Goal: Task Accomplishment & Management: Use online tool/utility

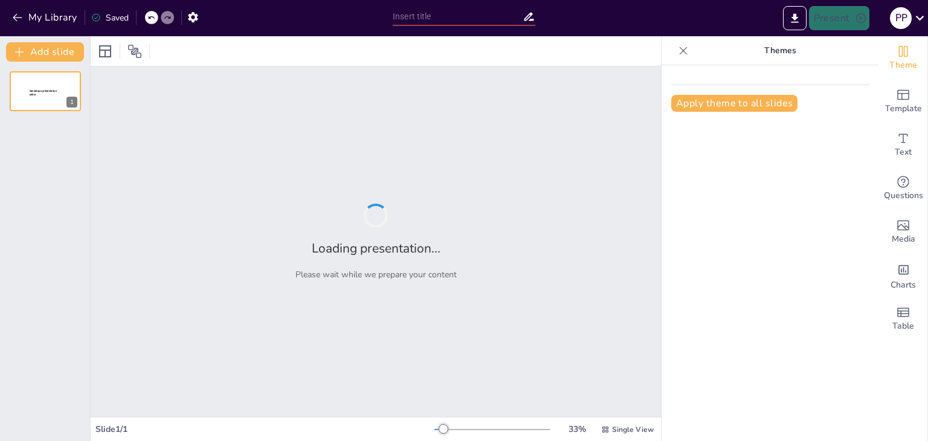
type input "Overview of [MEDICAL_DATA] Types Affecting Women"
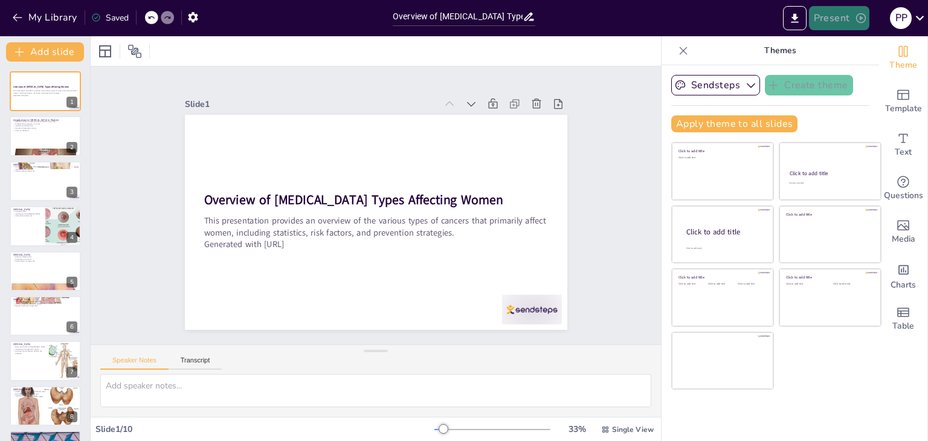
click at [826, 22] on button "Present" at bounding box center [839, 18] width 60 height 24
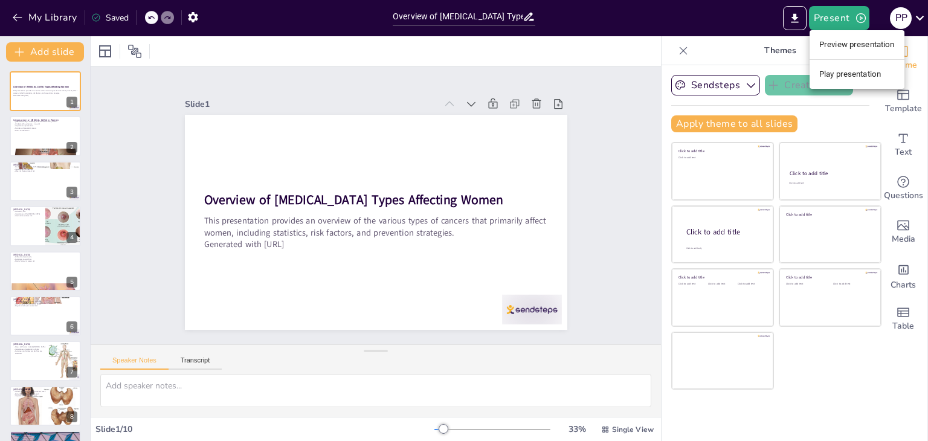
click at [836, 39] on li "Preview presentation" at bounding box center [857, 44] width 95 height 19
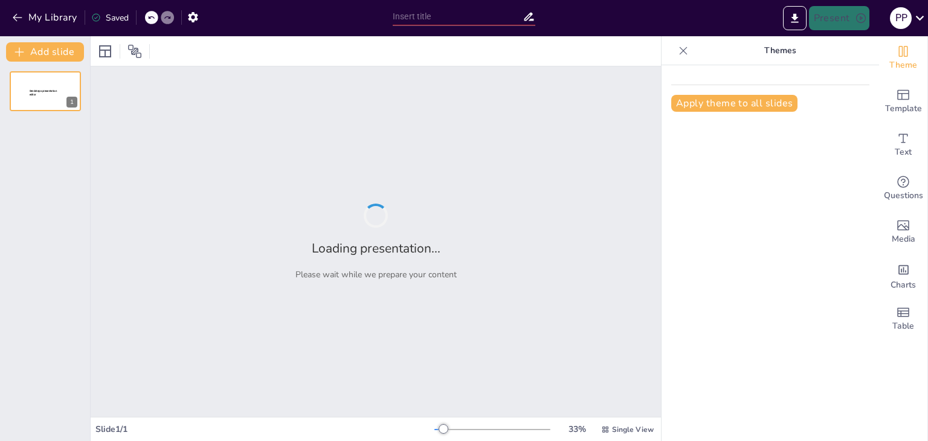
type input "Overview of [MEDICAL_DATA] Types Affecting Women"
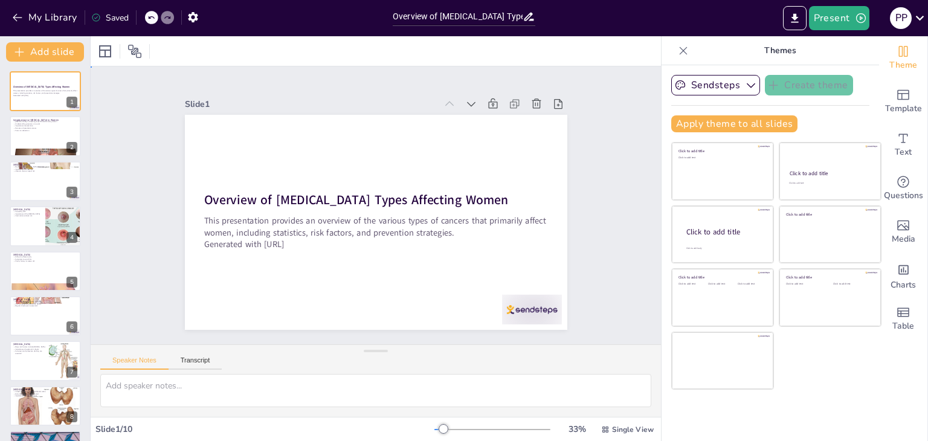
click at [572, 228] on div "Slide 1 Overview of [MEDICAL_DATA] Types Affecting Women This presentation prov…" at bounding box center [376, 205] width 391 height 616
click at [571, 229] on div "Slide 1 Overview of [MEDICAL_DATA] Types Affecting Women This presentation prov…" at bounding box center [375, 205] width 391 height 616
click at [830, 8] on button "Present" at bounding box center [839, 18] width 60 height 24
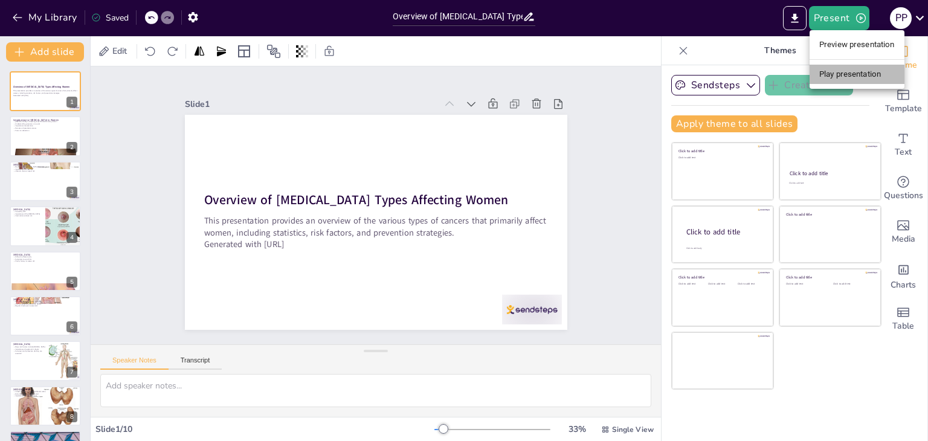
click at [844, 72] on li "Play presentation" at bounding box center [857, 74] width 95 height 19
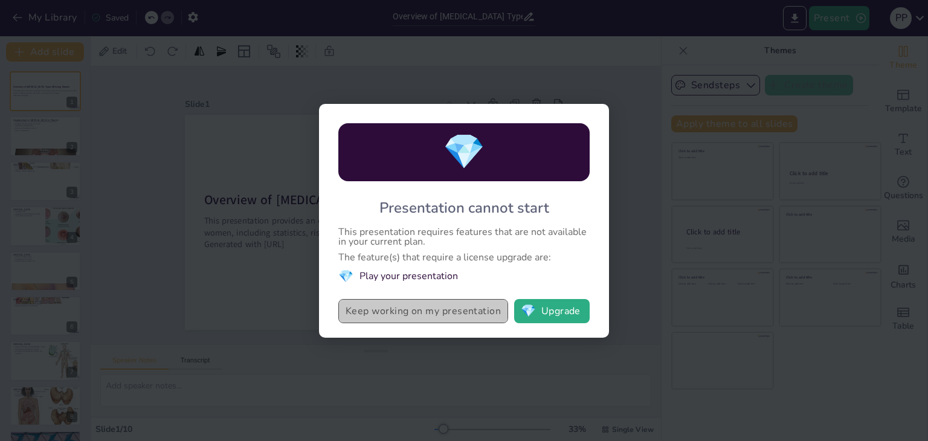
click at [433, 305] on button "Keep working on my presentation" at bounding box center [423, 311] width 170 height 24
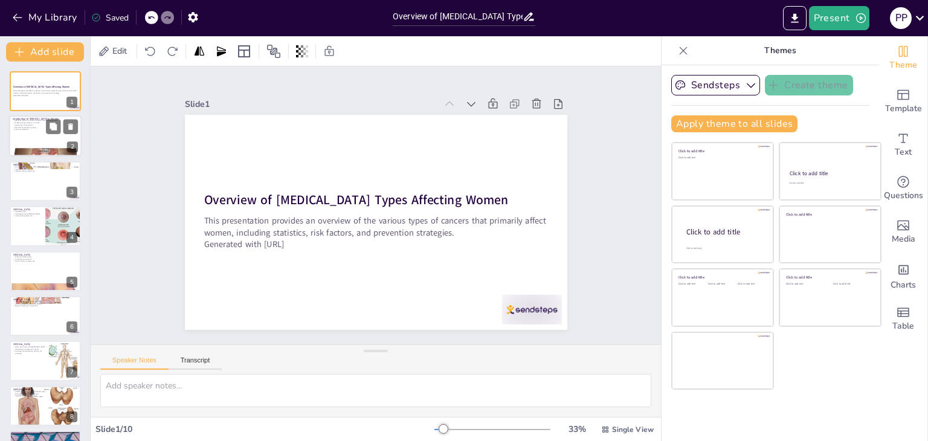
click at [19, 132] on div at bounding box center [45, 136] width 73 height 41
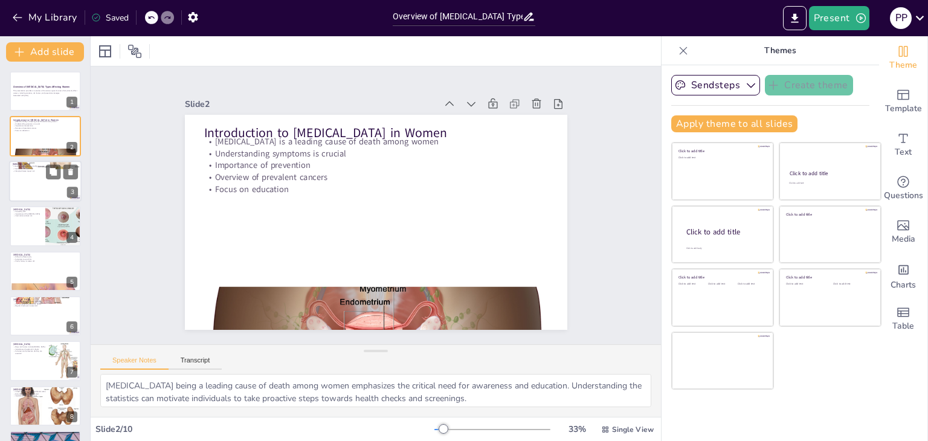
click at [40, 199] on div at bounding box center [45, 181] width 73 height 41
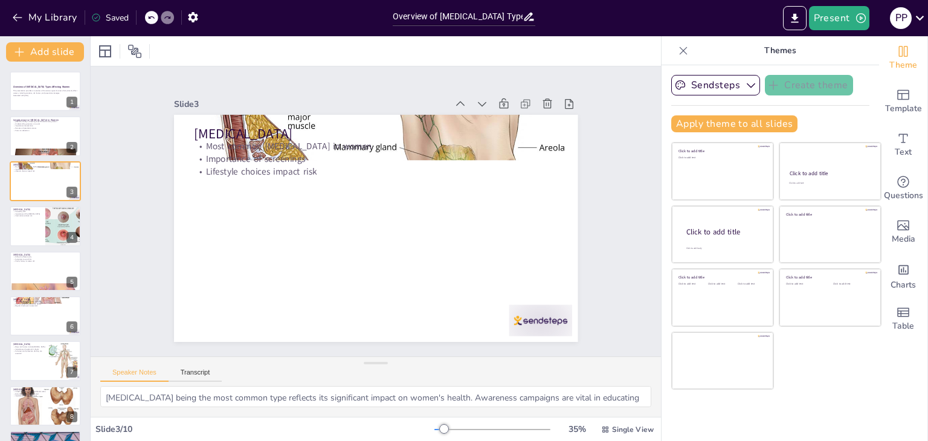
drag, startPoint x: 369, startPoint y: 349, endPoint x: 381, endPoint y: 397, distance: 50.0
click at [381, 397] on div "Speaker Notes Transcript [MEDICAL_DATA] being the most common type reflects its…" at bounding box center [376, 387] width 570 height 60
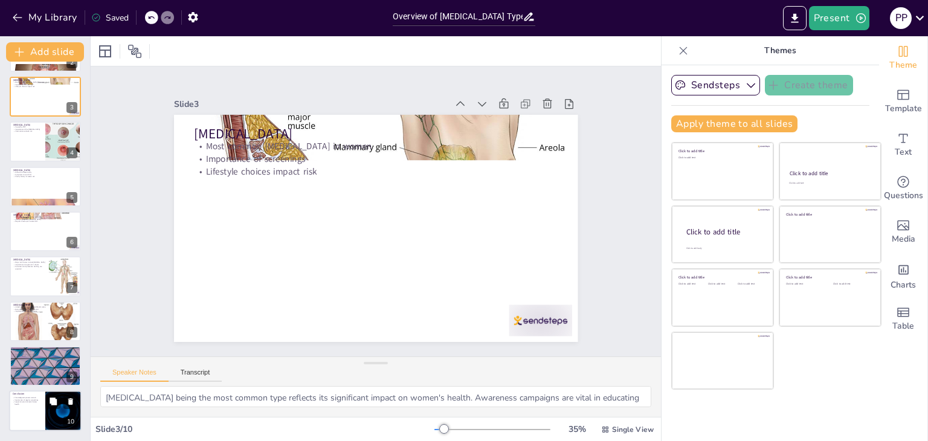
click at [39, 412] on div at bounding box center [45, 411] width 73 height 41
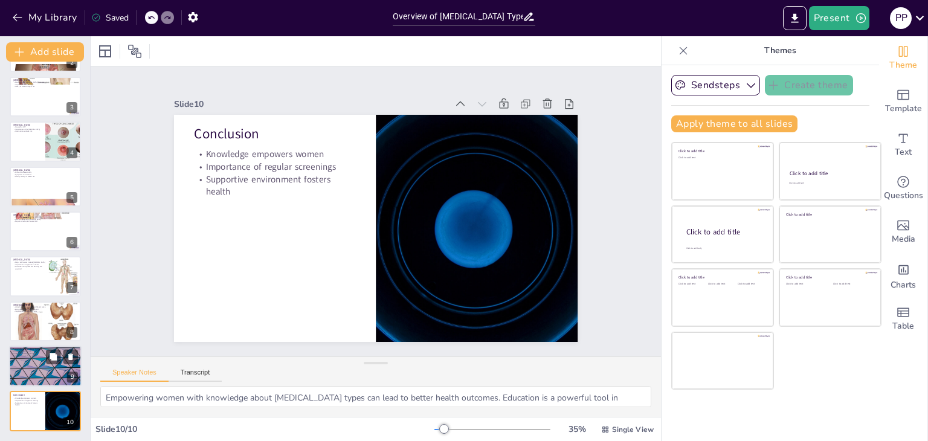
click at [39, 375] on div at bounding box center [45, 366] width 73 height 41
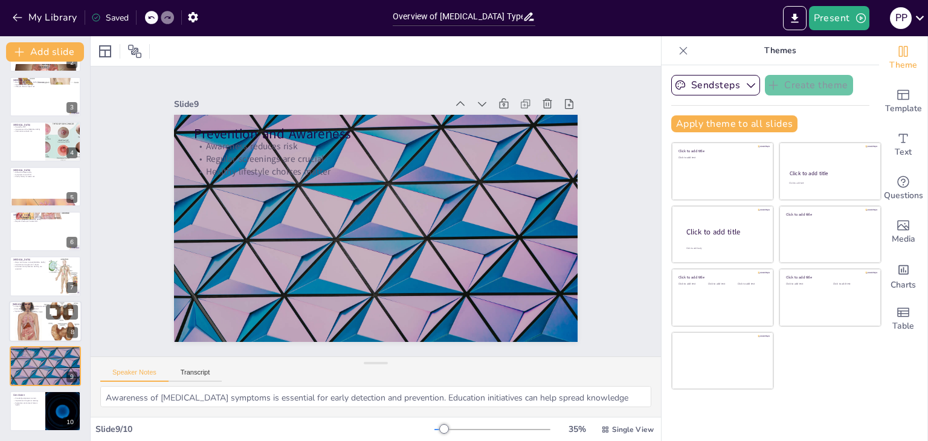
click at [42, 306] on p "Linked to smoking and secondhand smoke" at bounding box center [45, 307] width 65 height 2
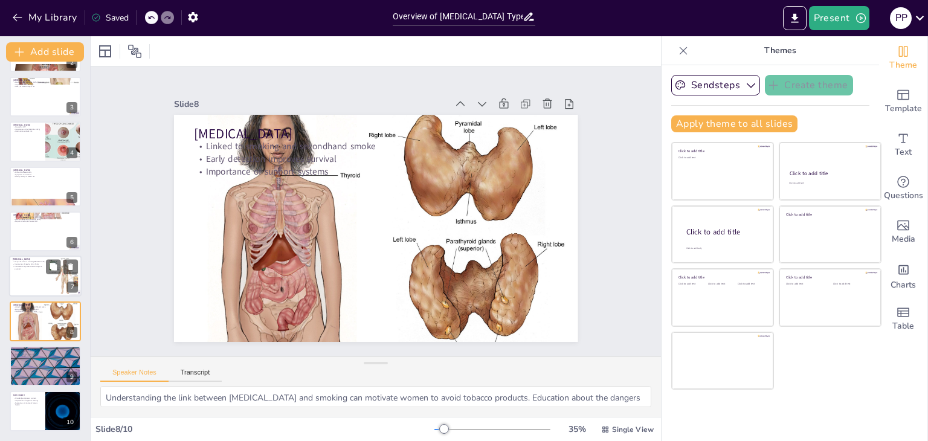
click at [46, 283] on div at bounding box center [45, 276] width 73 height 41
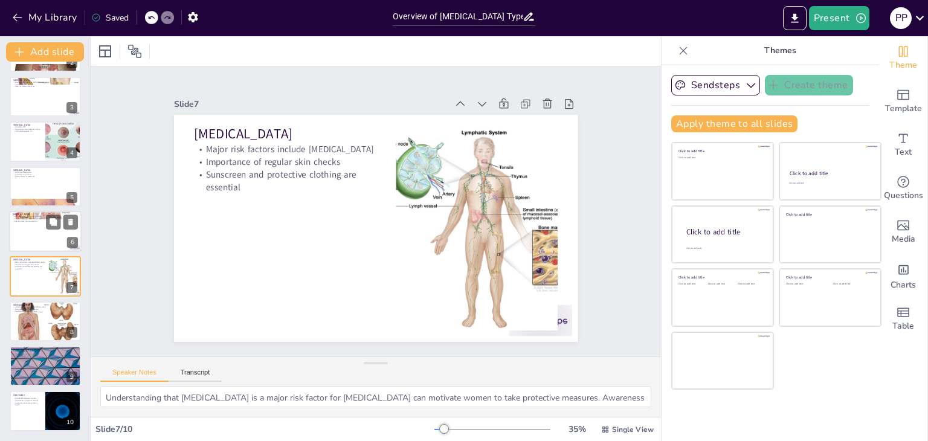
click at [45, 250] on div at bounding box center [45, 231] width 73 height 41
type textarea "Recognizing abnormal bleeding as a symptom of [MEDICAL_DATA] is crucial for ear…"
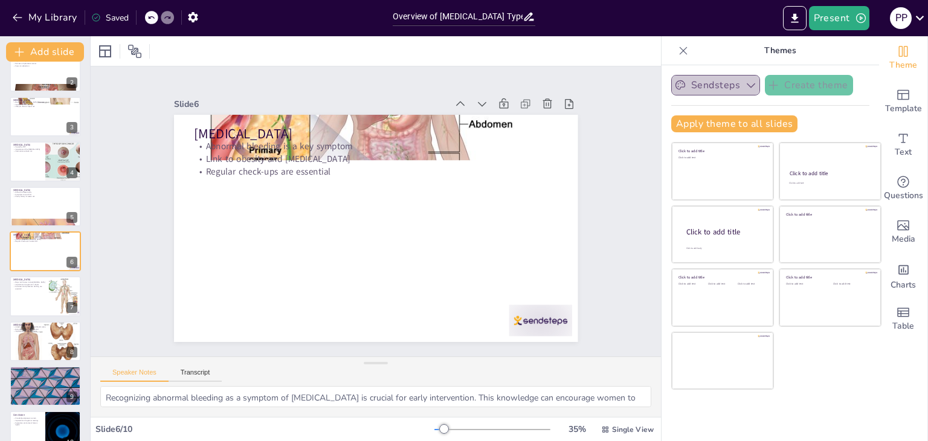
click at [745, 90] on icon "button" at bounding box center [751, 85] width 12 height 12
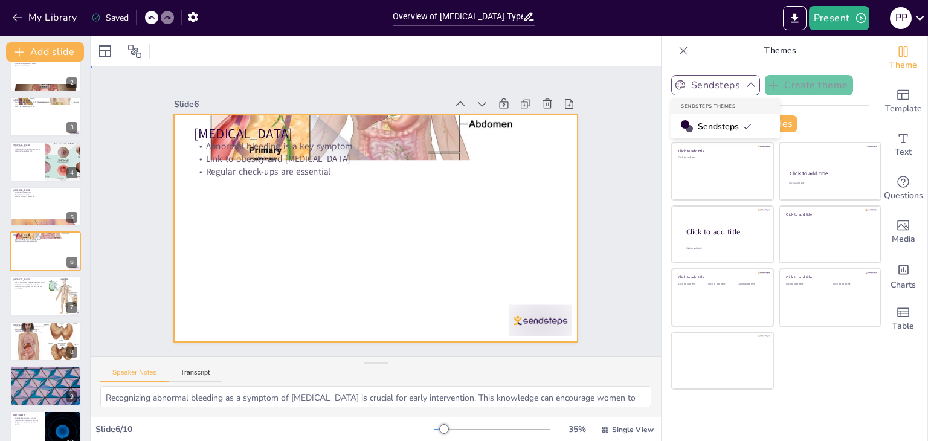
click at [500, 197] on div at bounding box center [364, 224] width 452 height 439
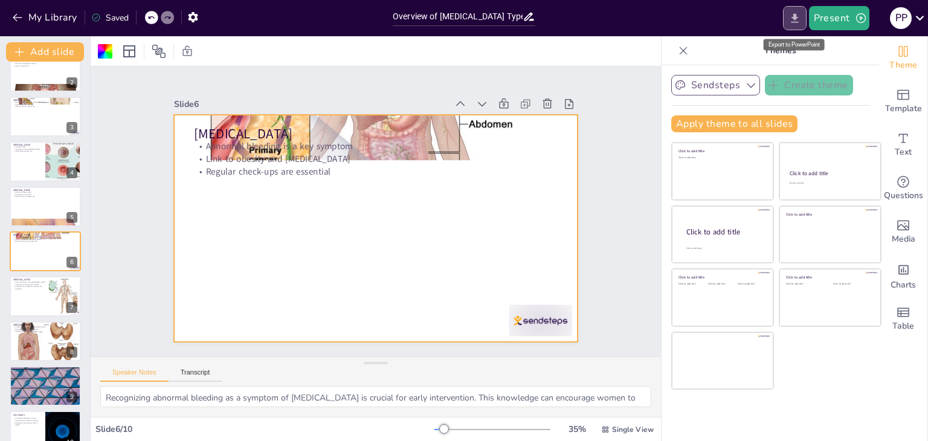
click at [788, 15] on button "Export to PowerPoint" at bounding box center [795, 18] width 24 height 24
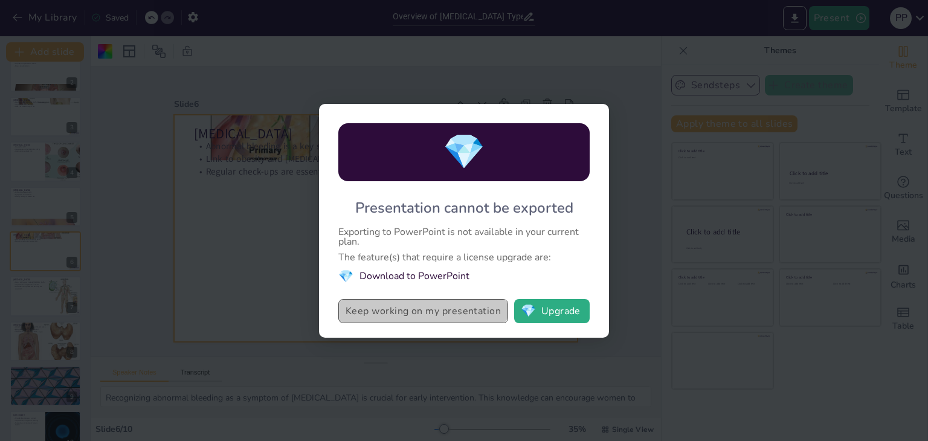
click at [431, 312] on button "Keep working on my presentation" at bounding box center [423, 311] width 170 height 24
